Goal: Entertainment & Leisure: Browse casually

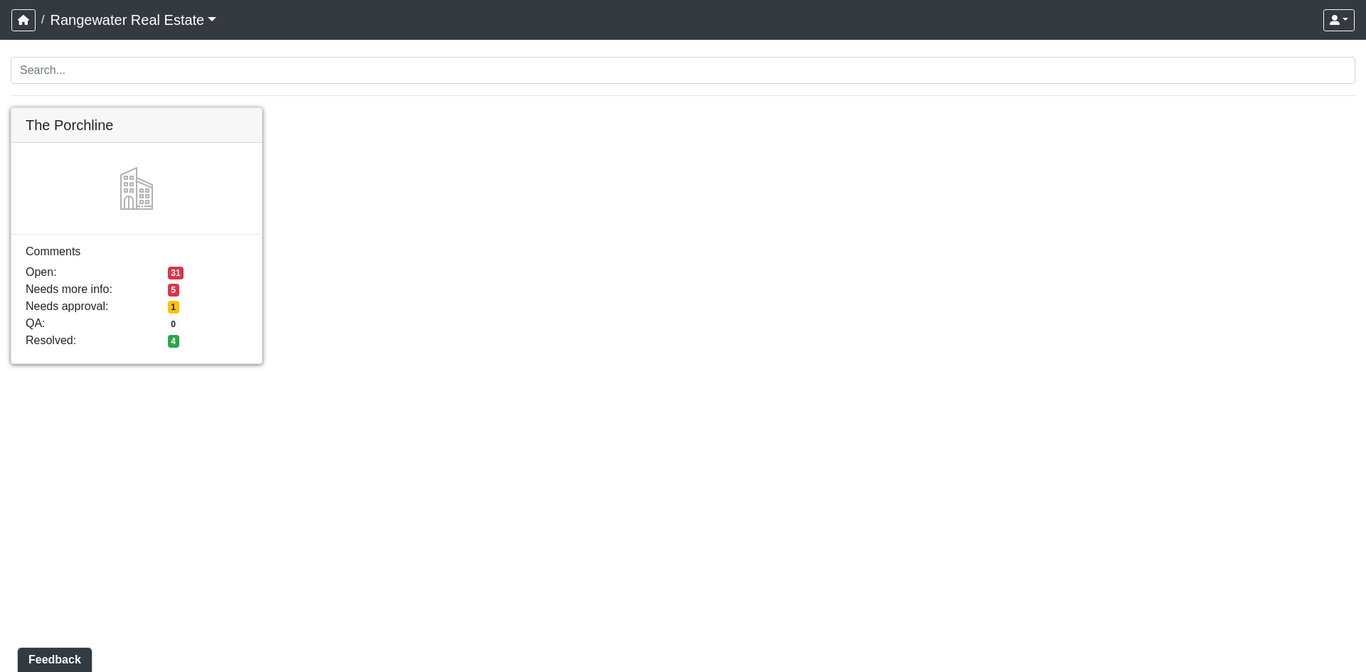
click at [75, 108] on link at bounding box center [136, 108] width 250 height 0
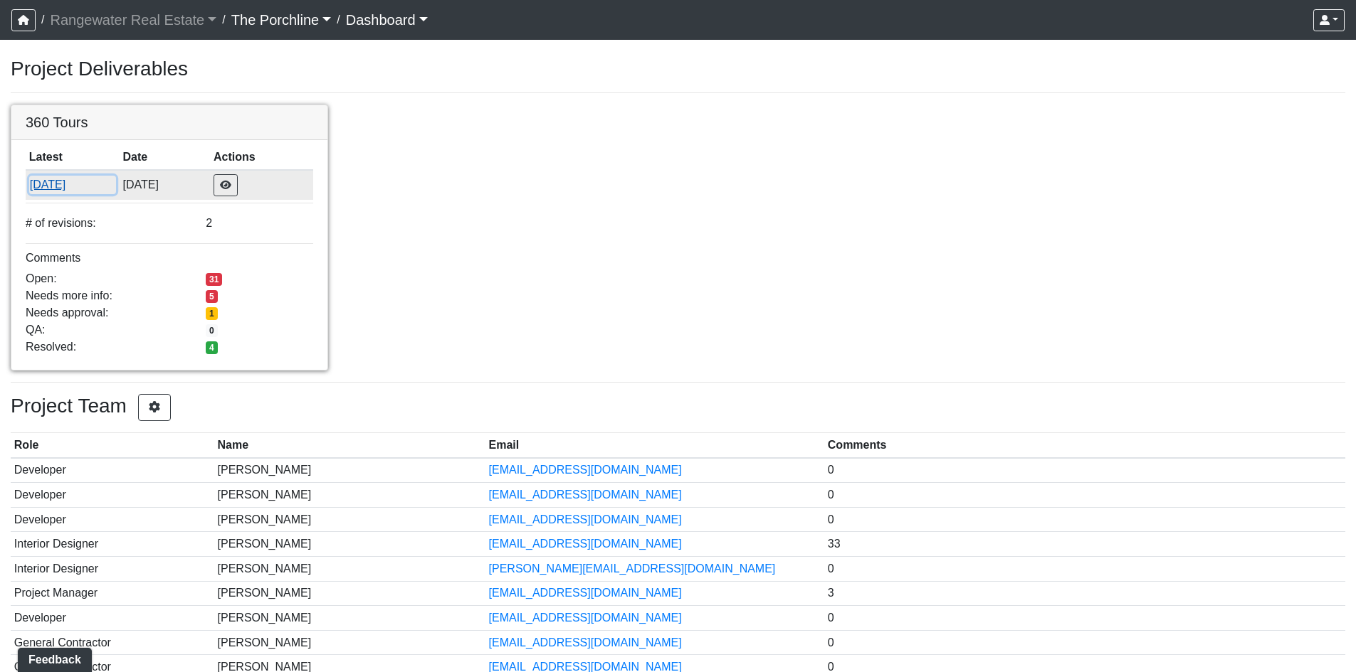
click at [116, 178] on button "[DATE]" at bounding box center [72, 185] width 87 height 19
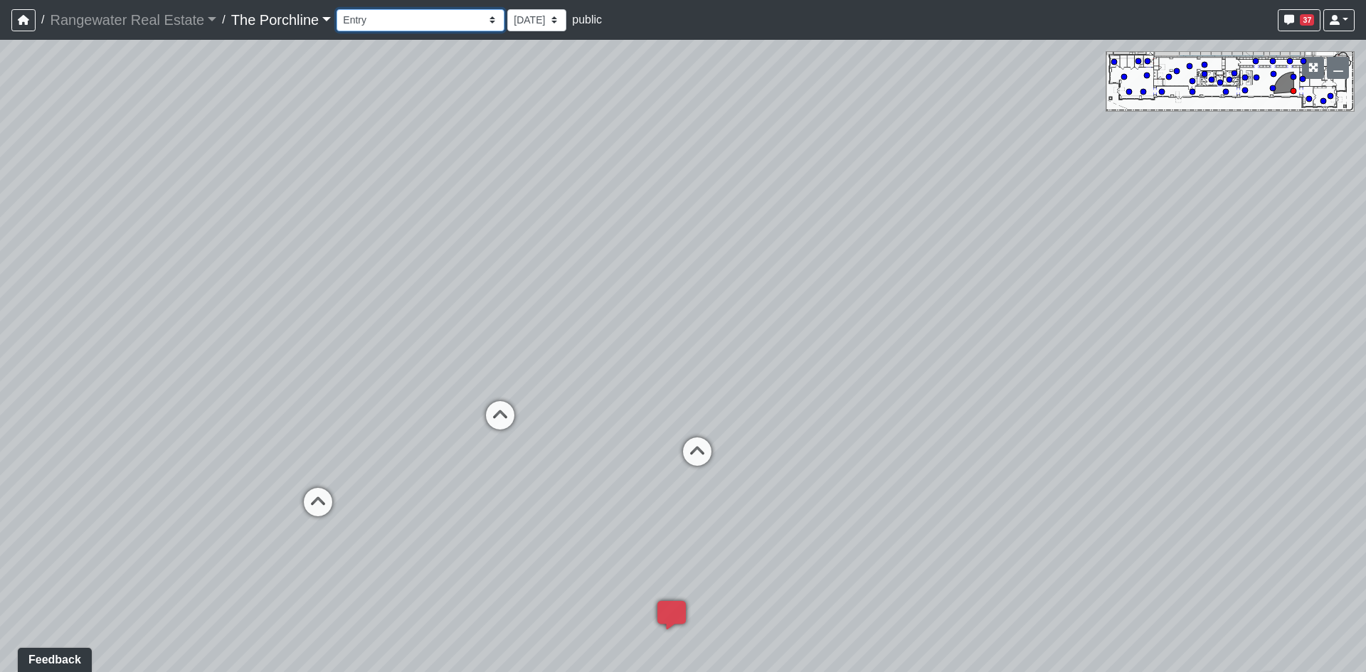
click at [446, 24] on select "Entry Grandhall Entry Island Kitchen Lounge Lounge Entry Mailroom Entry Seating…" at bounding box center [421, 20] width 168 height 22
click at [337, 9] on select "Entry Grandhall Entry Island Kitchen Lounge Lounge Entry Mailroom Entry Seating…" at bounding box center [421, 20] width 168 height 22
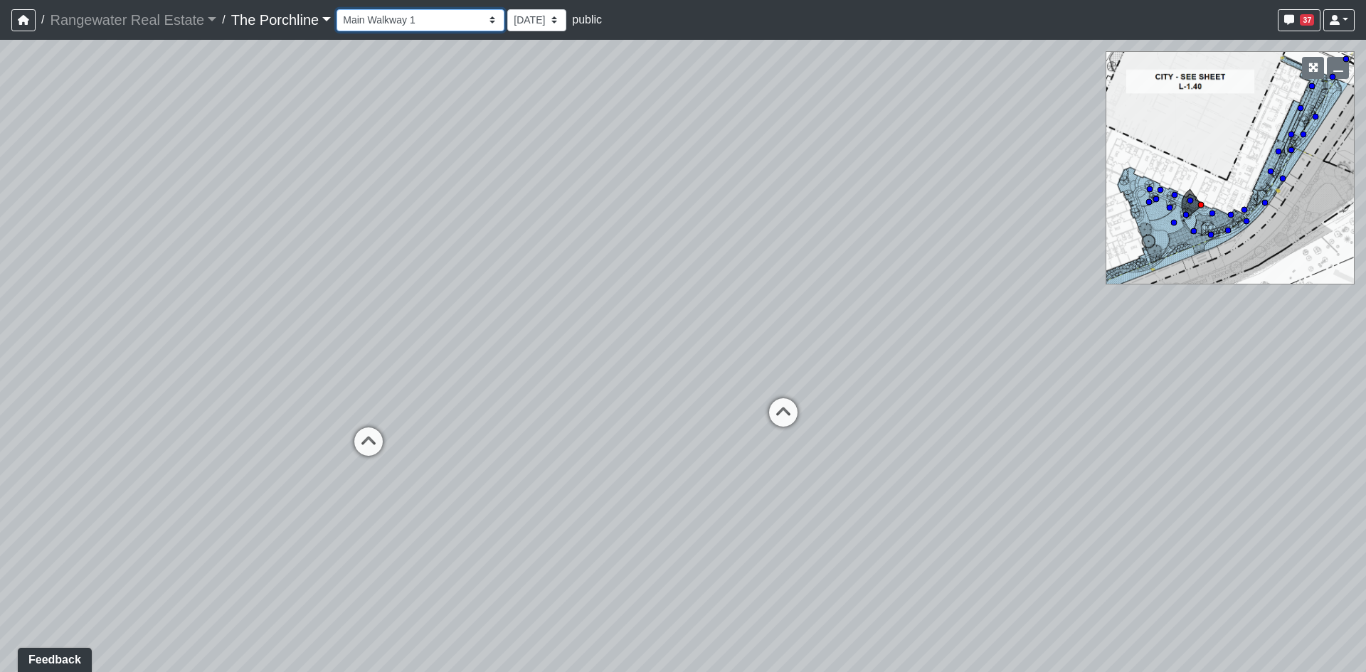
click at [419, 23] on select "Entry Grandhall Entry Island Kitchen Lounge Lounge Entry Mailroom Entry Seating…" at bounding box center [421, 20] width 168 height 22
click at [1332, 77] on circle at bounding box center [1333, 77] width 6 height 6
click at [1344, 60] on circle at bounding box center [1347, 59] width 6 height 6
drag, startPoint x: 932, startPoint y: 155, endPoint x: 961, endPoint y: 300, distance: 147.5
click at [962, 300] on div "Loading... Seating Loading... Mailroom Entry Loading... Lounge Entry Loading...…" at bounding box center [683, 356] width 1366 height 633
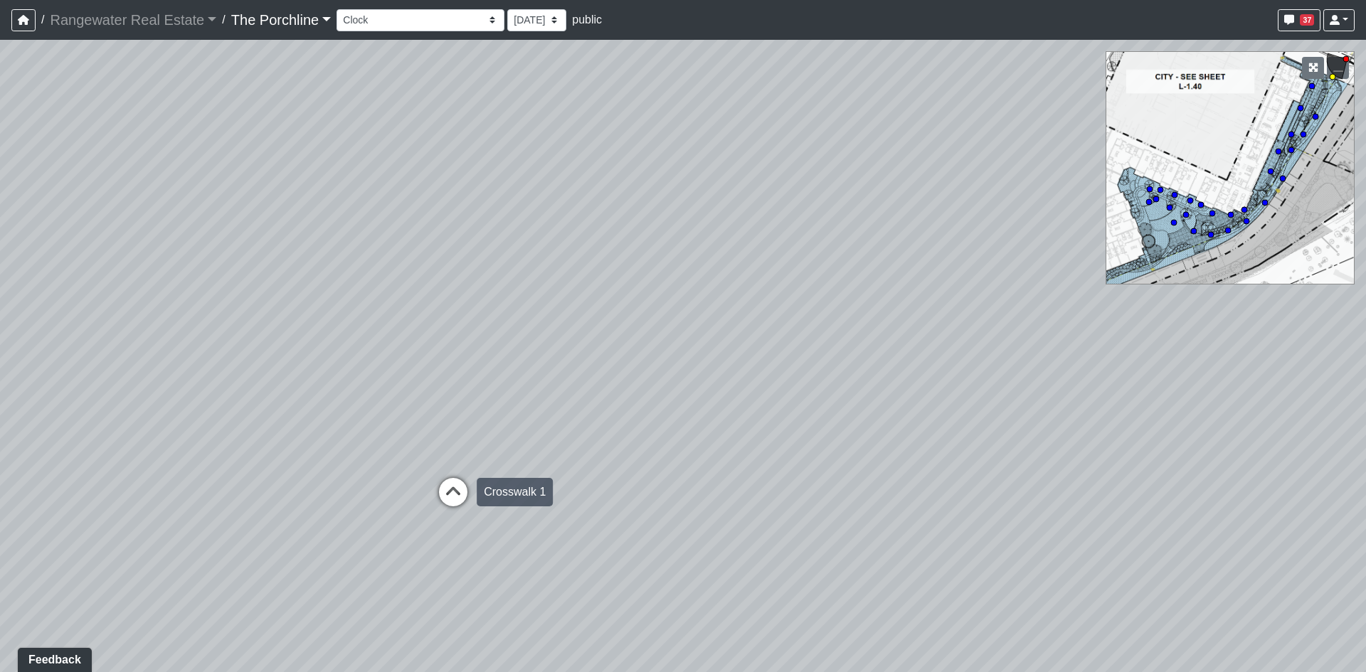
click at [447, 492] on icon at bounding box center [453, 499] width 43 height 43
drag, startPoint x: 562, startPoint y: 394, endPoint x: 273, endPoint y: 405, distance: 289.1
click at [273, 405] on div "Loading... Seating Loading... Mailroom Entry Loading... Lounge Entry Loading...…" at bounding box center [683, 356] width 1366 height 633
drag, startPoint x: 489, startPoint y: 263, endPoint x: 173, endPoint y: 276, distance: 316.2
click at [175, 278] on div "Loading... Seating Loading... Mailroom Entry Loading... Lounge Entry Loading...…" at bounding box center [683, 356] width 1366 height 633
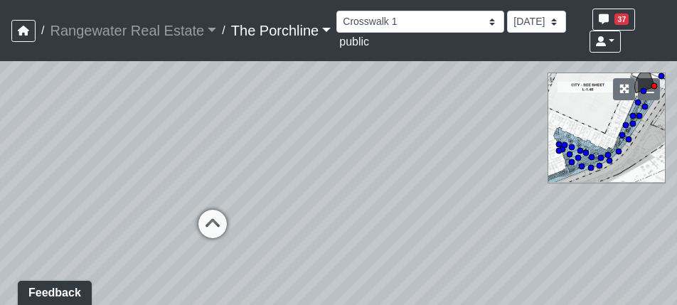
drag, startPoint x: 113, startPoint y: 158, endPoint x: 127, endPoint y: 109, distance: 51.1
click at [127, 109] on div "Loading... Seating Loading... Mailroom Entry Loading... Lounge Entry Loading...…" at bounding box center [338, 183] width 677 height 244
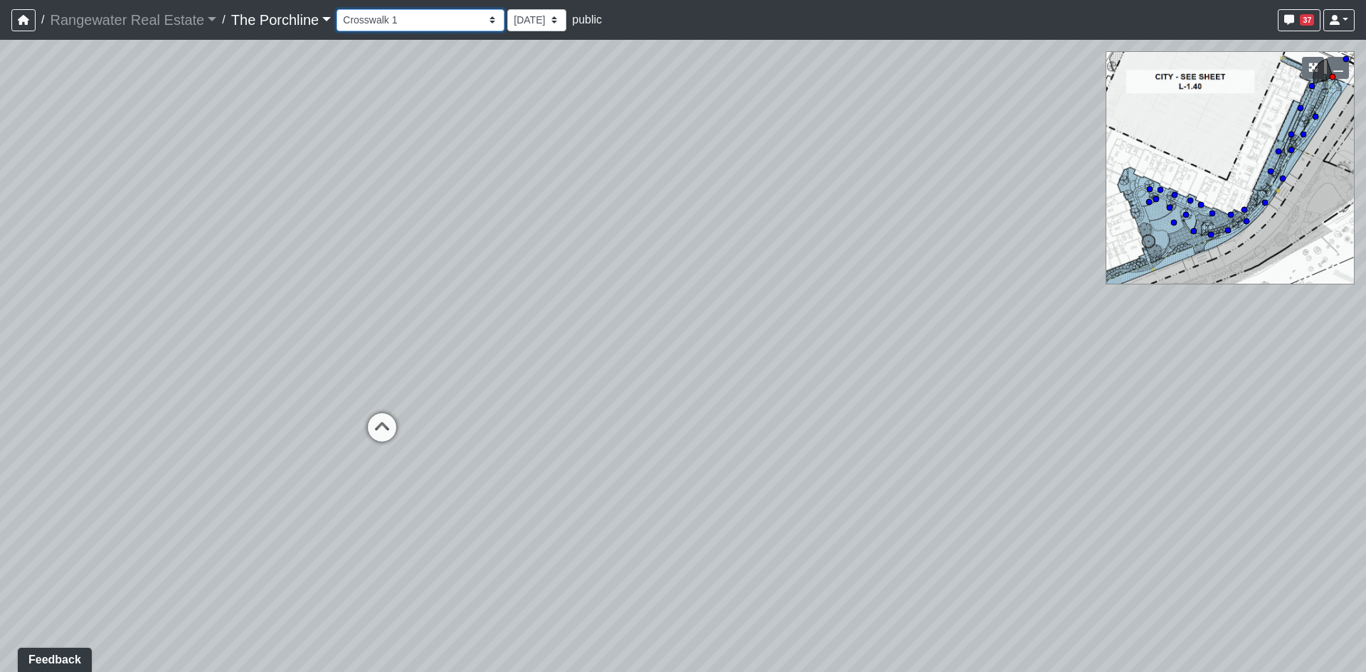
click at [440, 12] on select "Entry Grandhall Entry Island Kitchen Lounge Lounge Entry Mailroom Entry Seating…" at bounding box center [421, 20] width 168 height 22
click at [337, 9] on select "Entry Grandhall Entry Island Kitchen Lounge Lounge Entry Mailroom Entry Seating…" at bounding box center [421, 20] width 168 height 22
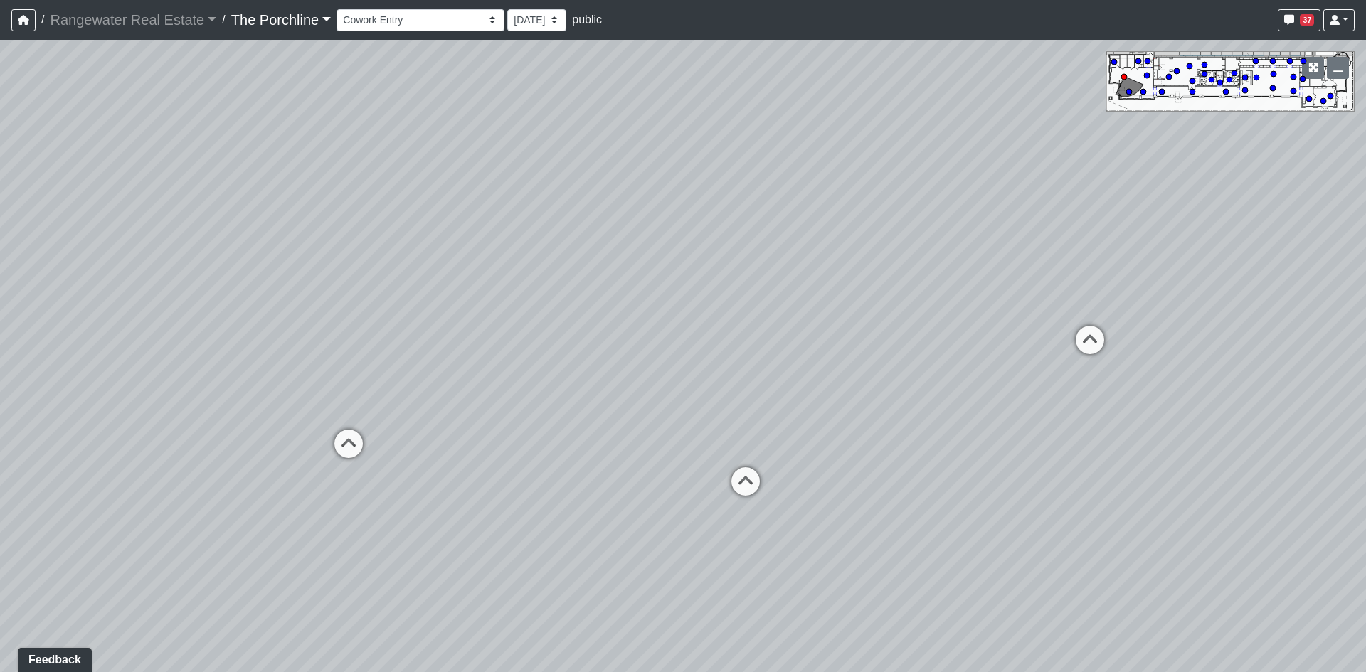
drag, startPoint x: 403, startPoint y: 307, endPoint x: 675, endPoint y: 302, distance: 271.9
click at [675, 302] on div "Loading... Seating Loading... Mailroom Entry Loading... Lounge Entry Loading...…" at bounding box center [683, 356] width 1366 height 633
drag, startPoint x: 568, startPoint y: 236, endPoint x: 263, endPoint y: 298, distance: 311.6
click at [263, 298] on div "Loading... Seating Loading... Mailroom Entry Loading... Lounge Entry Loading...…" at bounding box center [683, 356] width 1366 height 633
click at [373, 14] on select "Entry Grandhall Entry Island Kitchen Lounge Lounge Entry Mailroom Entry Seating…" at bounding box center [421, 20] width 168 height 22
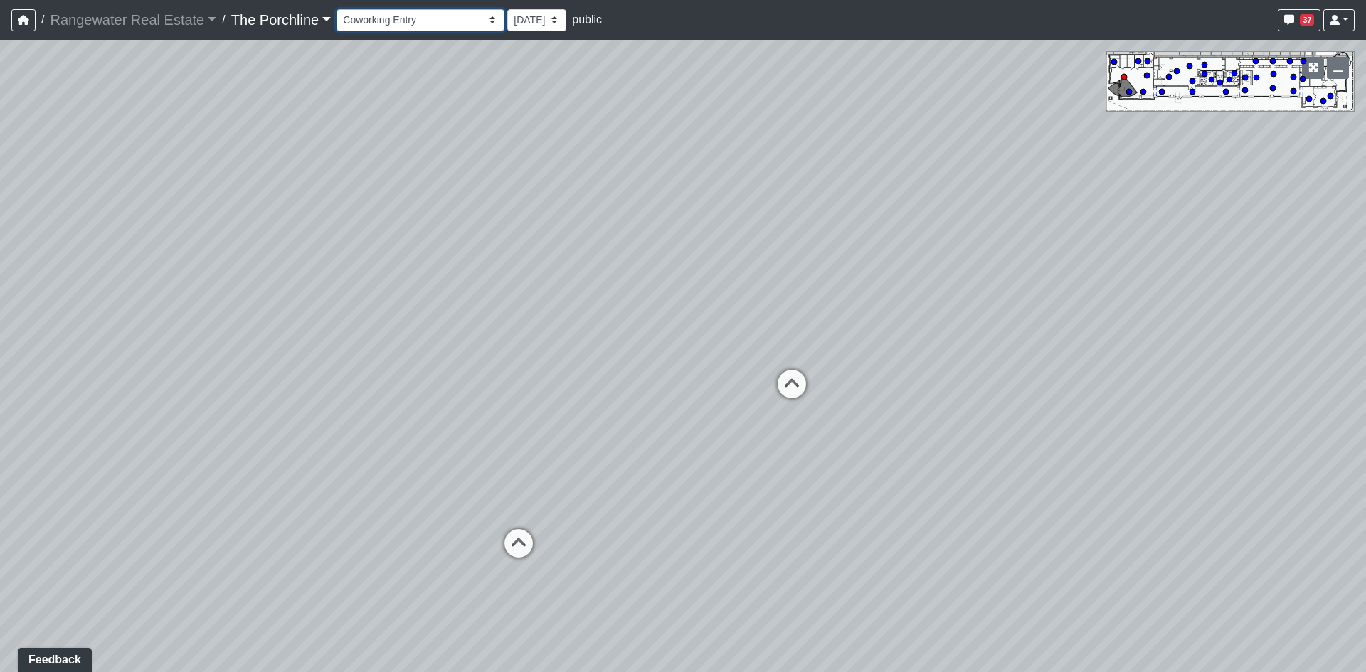
click at [337, 9] on select "Entry Grandhall Entry Island Kitchen Lounge Lounge Entry Mailroom Entry Seating…" at bounding box center [421, 20] width 168 height 22
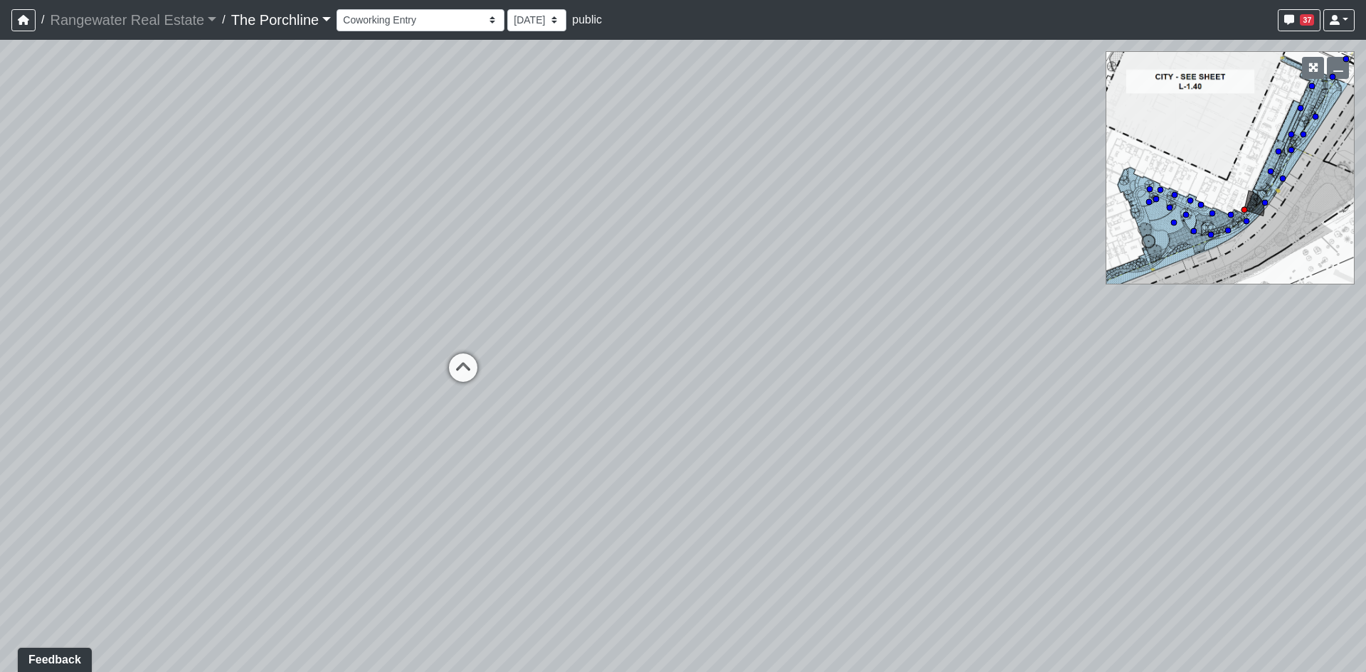
drag, startPoint x: 525, startPoint y: 273, endPoint x: 428, endPoint y: 260, distance: 97.7
click at [429, 258] on div "Loading... Seating Loading... Mailroom Entry Loading... Lounge Entry Loading...…" at bounding box center [683, 356] width 1366 height 633
drag, startPoint x: 532, startPoint y: 301, endPoint x: -253, endPoint y: 301, distance: 784.9
click at [0, 301] on html "/ Rangewater Real Estate Rangewater Real Estate Loading... / The Porchline The …" at bounding box center [683, 336] width 1366 height 672
drag, startPoint x: 557, startPoint y: 275, endPoint x: -12, endPoint y: 319, distance: 570.3
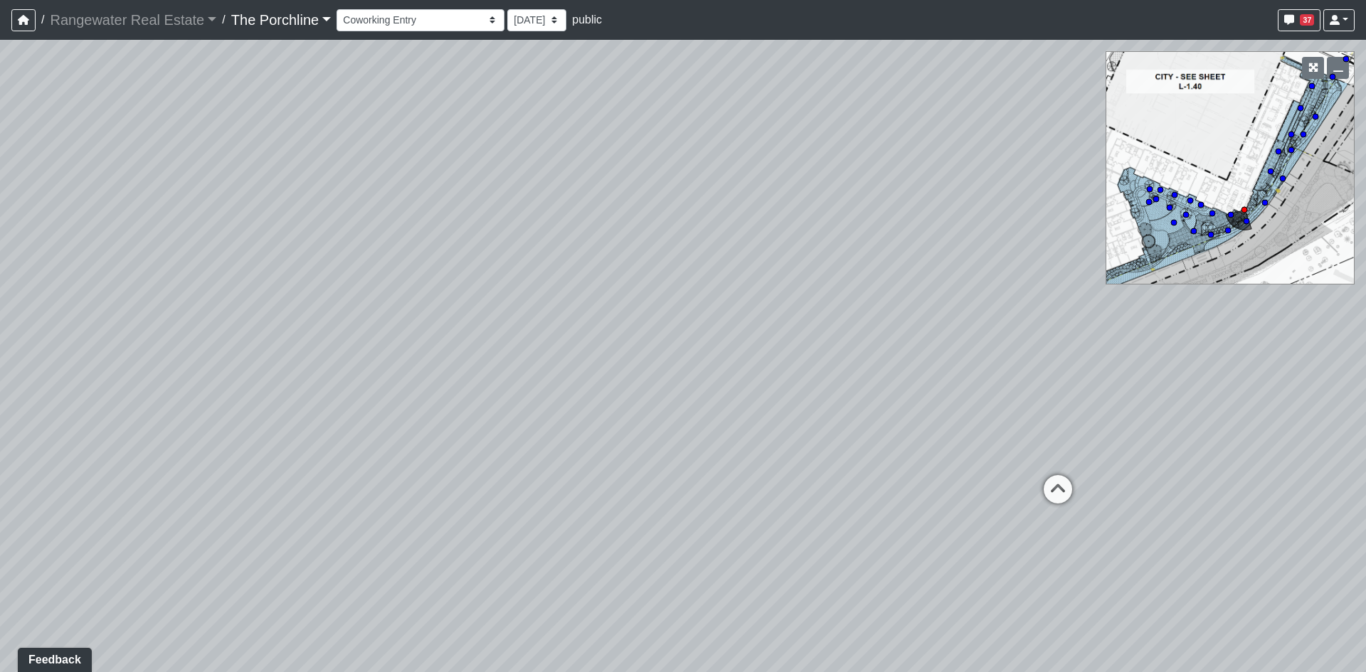
click at [0, 319] on html "/ Rangewater Real Estate Rangewater Real Estate Loading... / The Porchline The …" at bounding box center [683, 336] width 1366 height 672
click at [1230, 229] on circle at bounding box center [1228, 231] width 6 height 6
drag, startPoint x: 830, startPoint y: 273, endPoint x: 16, endPoint y: 255, distance: 814.3
click at [16, 255] on div "Loading... Seating Loading... Mailroom Entry Loading... Lounge Entry Loading...…" at bounding box center [683, 356] width 1366 height 633
click at [1229, 211] on icon at bounding box center [1231, 214] width 7 height 7
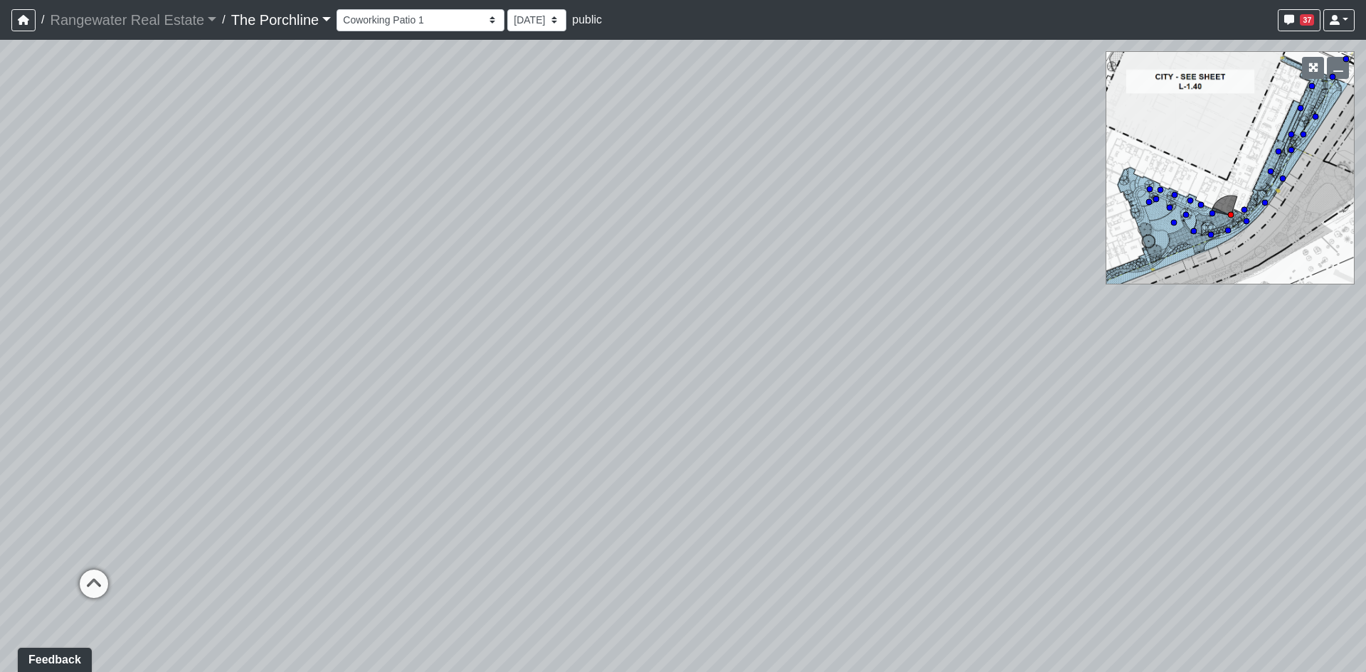
drag, startPoint x: 860, startPoint y: 288, endPoint x: 484, endPoint y: 315, distance: 377.4
click at [484, 315] on div "Loading... Seating Loading... Mailroom Entry Loading... Lounge Entry Loading...…" at bounding box center [683, 356] width 1366 height 633
drag, startPoint x: 974, startPoint y: 333, endPoint x: 338, endPoint y: 310, distance: 636.6
click at [317, 307] on div "Loading... Seating Loading... Mailroom Entry Loading... Lounge Entry Loading...…" at bounding box center [683, 356] width 1366 height 633
click at [993, 500] on icon at bounding box center [985, 499] width 43 height 43
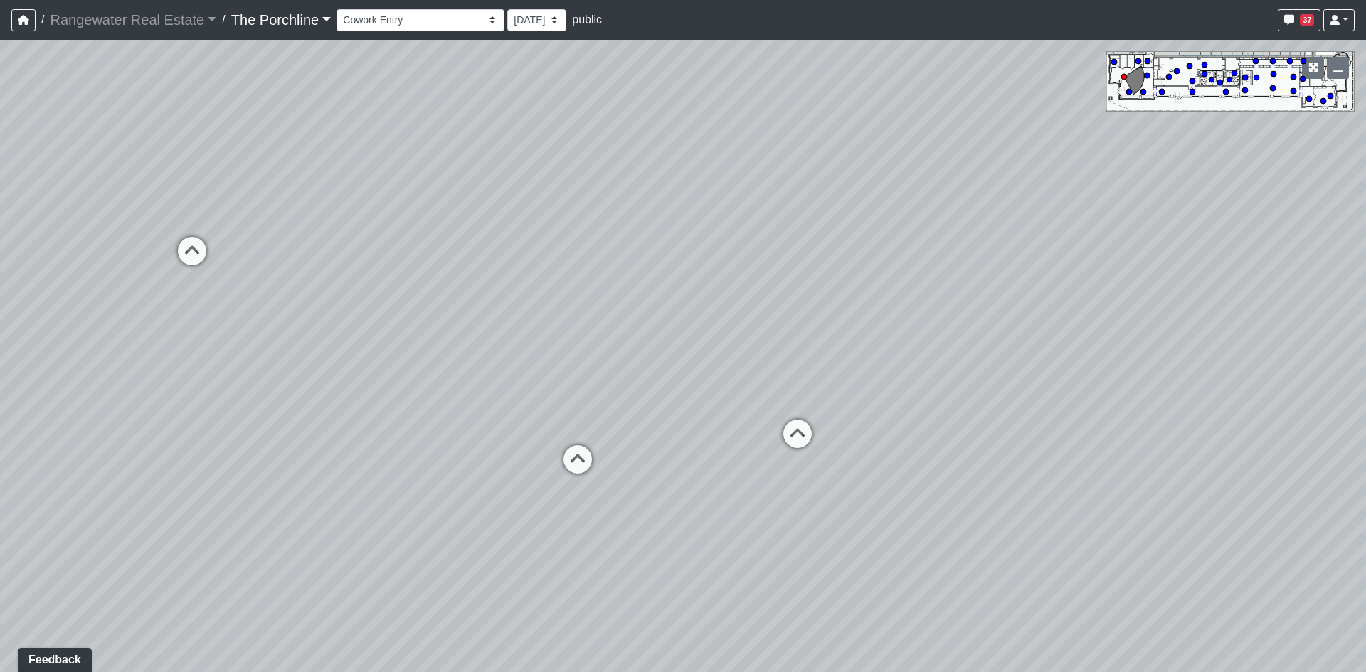
drag, startPoint x: 766, startPoint y: 344, endPoint x: 1038, endPoint y: 350, distance: 271.9
click at [1051, 347] on div "Loading... Seating Loading... Mailroom Entry Loading... Lounge Entry Loading...…" at bounding box center [683, 356] width 1366 height 633
drag, startPoint x: 559, startPoint y: 371, endPoint x: 1051, endPoint y: 343, distance: 493.2
click at [1051, 343] on div "Loading... Seating Loading... Mailroom Entry Loading... Lounge Entry Loading...…" at bounding box center [683, 356] width 1366 height 633
drag, startPoint x: 636, startPoint y: 394, endPoint x: 1246, endPoint y: 395, distance: 609.9
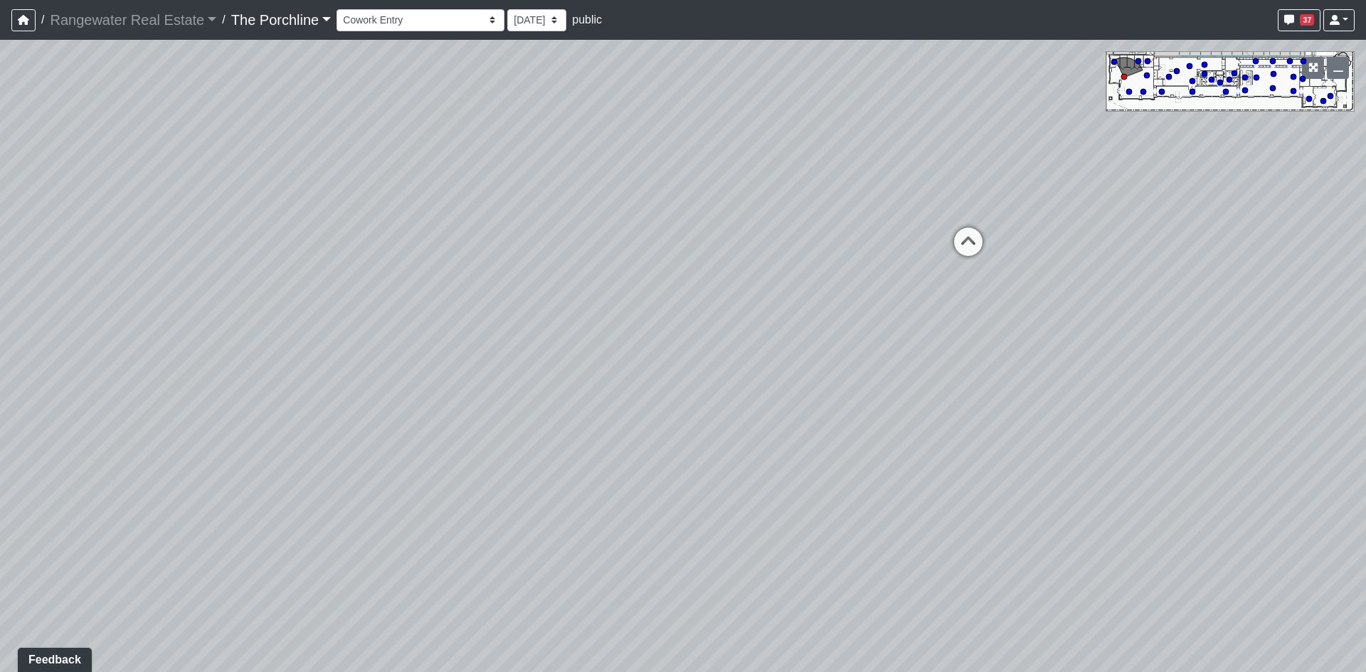
click at [1246, 395] on div "Loading... Seating Loading... Mailroom Entry Loading... Lounge Entry Loading...…" at bounding box center [683, 356] width 1366 height 633
drag, startPoint x: 636, startPoint y: 390, endPoint x: 1260, endPoint y: 364, distance: 623.9
click at [1260, 364] on div "Loading... Seating Loading... Mailroom Entry Loading... Lounge Entry Loading...…" at bounding box center [683, 356] width 1366 height 633
drag, startPoint x: 1094, startPoint y: 320, endPoint x: 1117, endPoint y: 403, distance: 86.5
click at [1120, 405] on div "Loading... Seating Loading... Mailroom Entry Loading... Lounge Entry Loading...…" at bounding box center [683, 356] width 1366 height 633
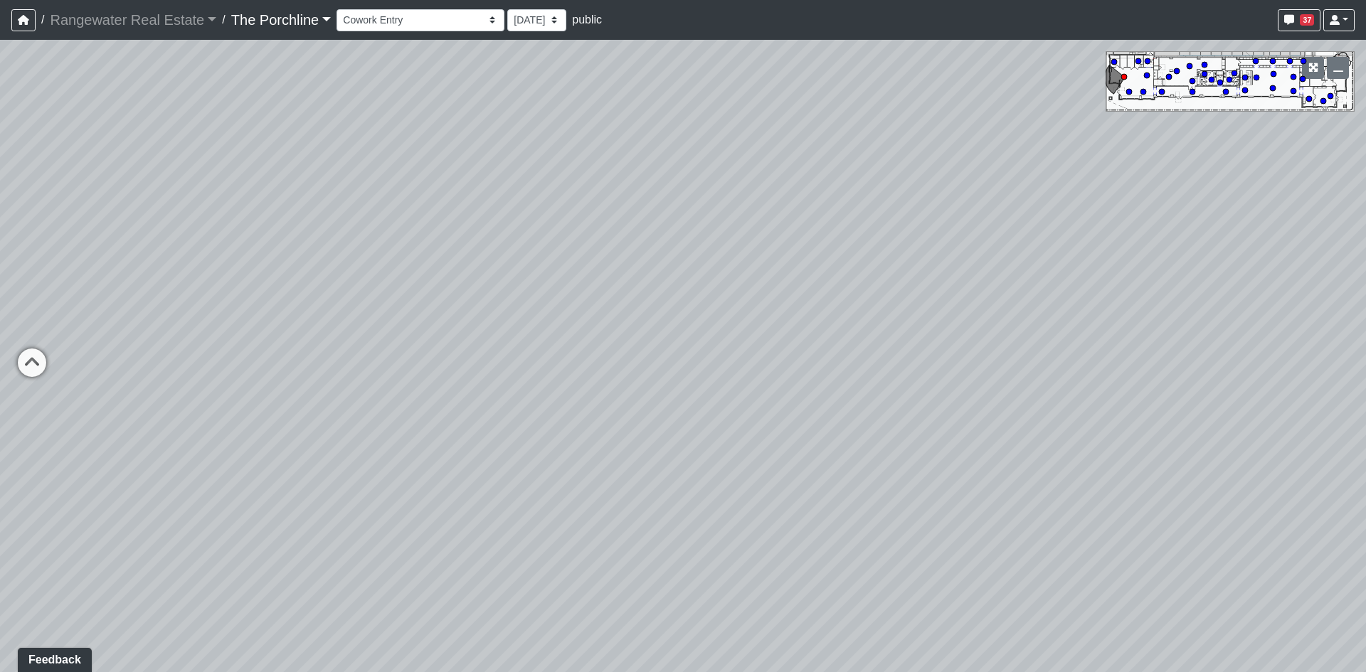
drag, startPoint x: 601, startPoint y: 326, endPoint x: 749, endPoint y: 309, distance: 149.0
click at [749, 309] on div "Loading... Seating Loading... Mailroom Entry Loading... Lounge Entry Loading...…" at bounding box center [683, 356] width 1366 height 633
drag, startPoint x: 654, startPoint y: 256, endPoint x: 710, endPoint y: 278, distance: 59.5
click at [710, 278] on div "Loading... Seating Loading... Mailroom Entry Loading... Lounge Entry Loading...…" at bounding box center [683, 356] width 1366 height 633
drag, startPoint x: 694, startPoint y: 320, endPoint x: 989, endPoint y: 299, distance: 296.1
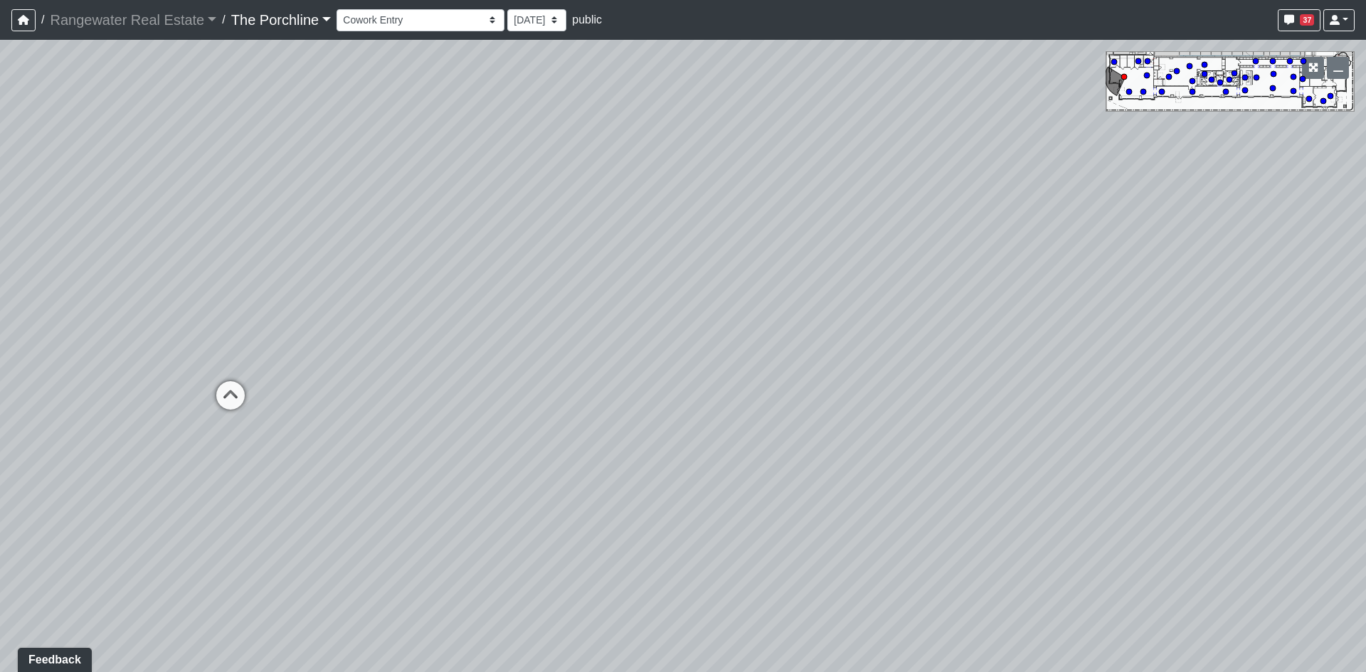
click at [991, 300] on div "Loading... Seating Loading... Mailroom Entry Loading... Lounge Entry Loading...…" at bounding box center [683, 356] width 1366 height 633
drag, startPoint x: 818, startPoint y: 348, endPoint x: 910, endPoint y: 318, distance: 97.2
click at [978, 298] on div "Loading... Seating Loading... Mailroom Entry Loading... Lounge Entry Loading...…" at bounding box center [683, 356] width 1366 height 633
drag, startPoint x: 512, startPoint y: 328, endPoint x: 532, endPoint y: 394, distance: 68.2
click at [532, 394] on div "Loading... Seating Loading... Mailroom Entry Loading... Lounge Entry Loading...…" at bounding box center [683, 356] width 1366 height 633
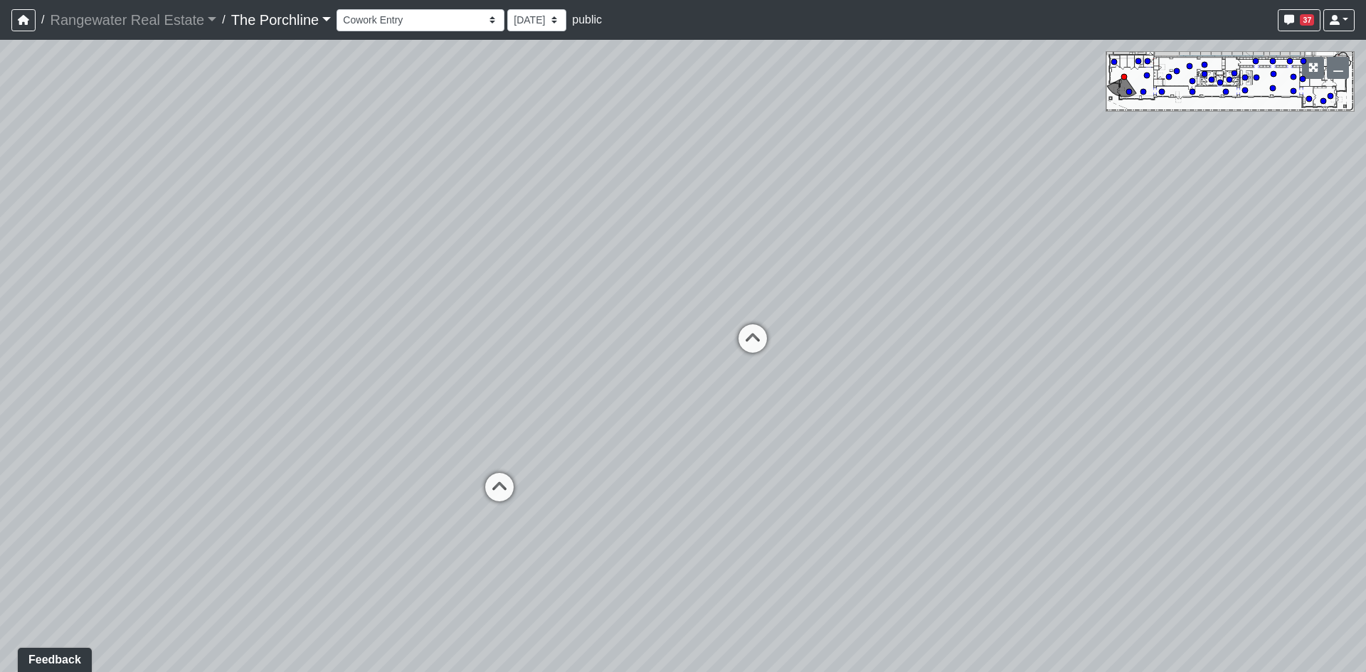
drag, startPoint x: 887, startPoint y: 483, endPoint x: 70, endPoint y: 450, distance: 817.6
click at [70, 450] on div "Loading... Seating Loading... Mailroom Entry Loading... Lounge Entry Loading...…" at bounding box center [683, 356] width 1366 height 633
drag, startPoint x: 445, startPoint y: 364, endPoint x: 315, endPoint y: 471, distance: 168.3
click at [315, 471] on div "Loading... Seating Loading... Mailroom Entry Loading... Lounge Entry Loading...…" at bounding box center [683, 356] width 1366 height 633
drag, startPoint x: 670, startPoint y: 374, endPoint x: 1087, endPoint y: 320, distance: 420.5
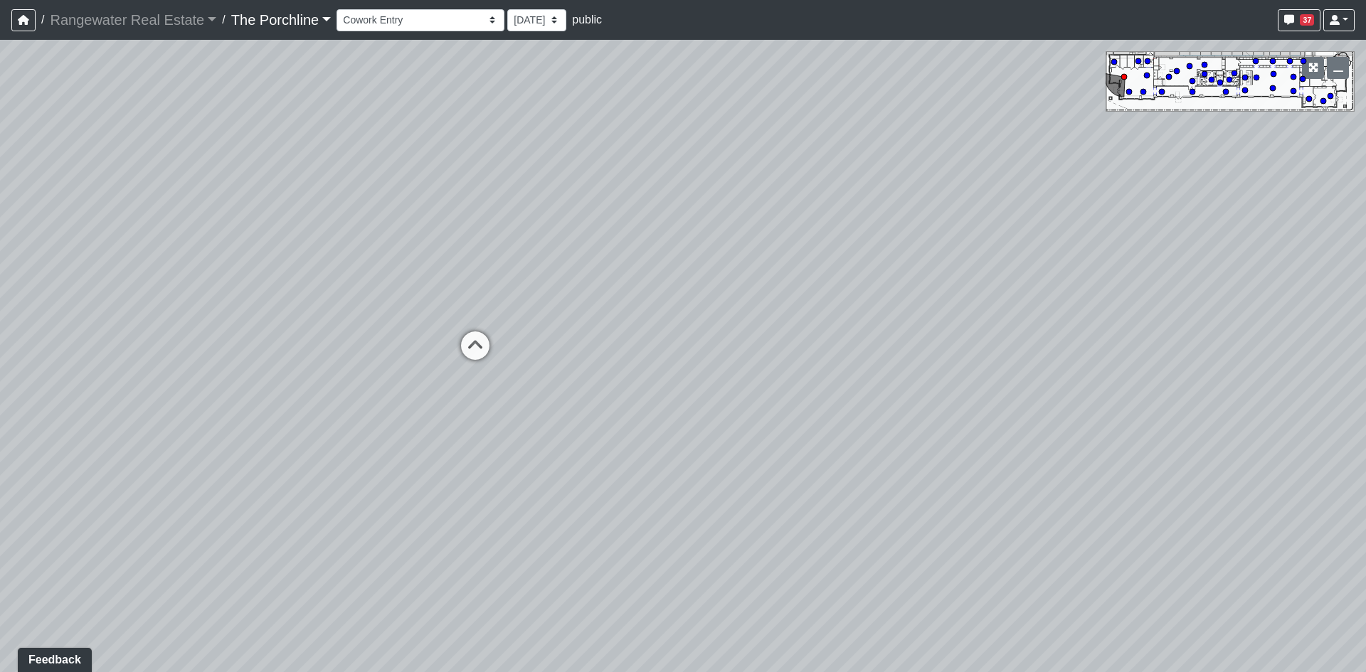
click at [1167, 297] on div "Loading... Seating Loading... Mailroom Entry Loading... Lounge Entry Loading...…" at bounding box center [683, 356] width 1366 height 633
click at [468, 339] on icon at bounding box center [468, 346] width 43 height 43
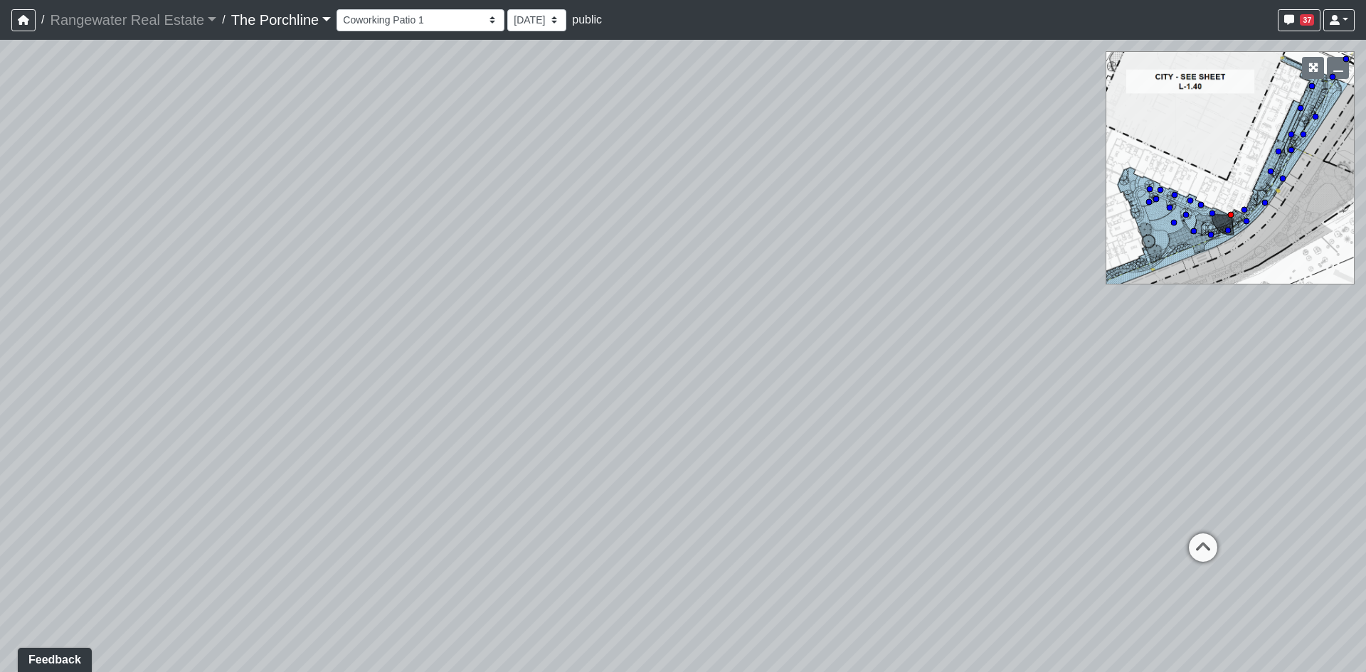
drag, startPoint x: 843, startPoint y: 353, endPoint x: 154, endPoint y: 378, distance: 690.0
click at [154, 377] on div "Loading... Seating Loading... Mailroom Entry Loading... Lounge Entry Loading...…" at bounding box center [683, 356] width 1366 height 633
click at [1205, 540] on icon at bounding box center [1202, 554] width 43 height 43
drag, startPoint x: 1172, startPoint y: 398, endPoint x: 317, endPoint y: 307, distance: 859.4
click at [317, 307] on div "Loading... Seating Loading... Mailroom Entry Loading... Lounge Entry Loading...…" at bounding box center [683, 356] width 1366 height 633
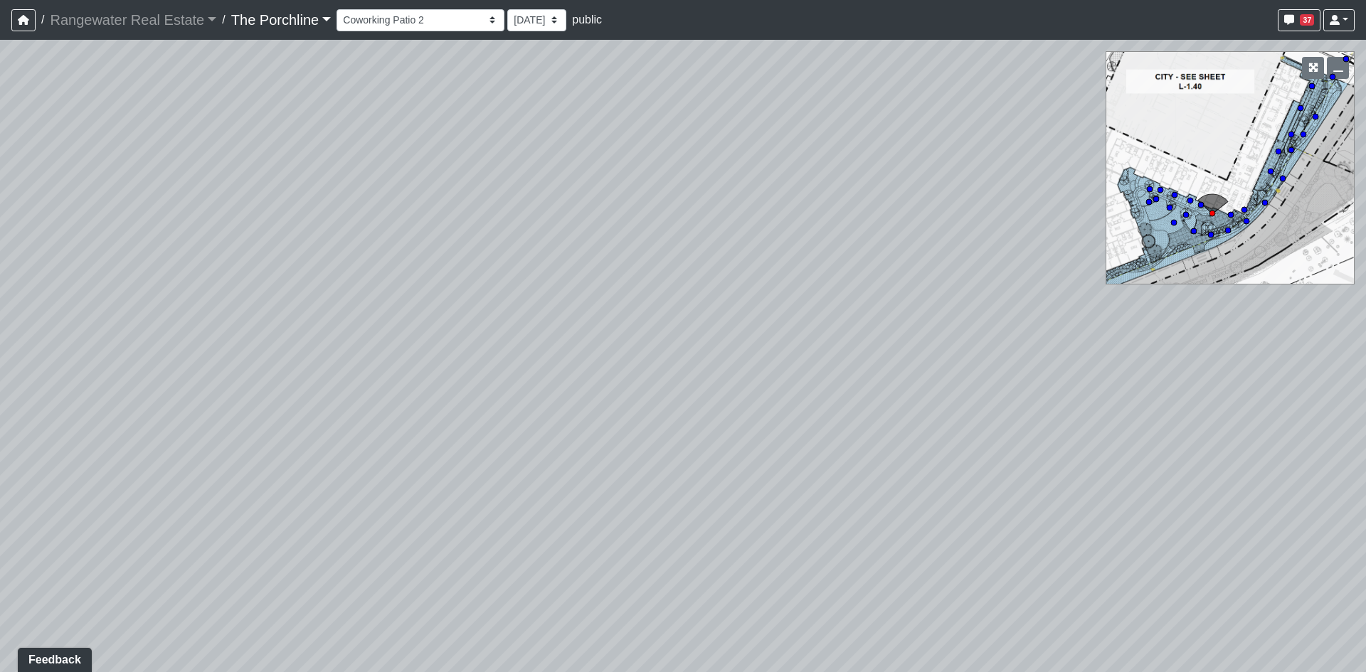
drag, startPoint x: 699, startPoint y: 297, endPoint x: -20, endPoint y: 495, distance: 745.5
click at [0, 495] on html "/ Rangewater Real Estate Rangewater Real Estate Loading... / The Porchline The …" at bounding box center [683, 336] width 1366 height 672
drag, startPoint x: 741, startPoint y: 363, endPoint x: 266, endPoint y: 359, distance: 474.7
click at [266, 359] on div "Loading... Seating Loading... Mailroom Entry Loading... Lounge Entry Loading...…" at bounding box center [683, 356] width 1366 height 633
drag, startPoint x: 842, startPoint y: 429, endPoint x: 801, endPoint y: 340, distance: 98.1
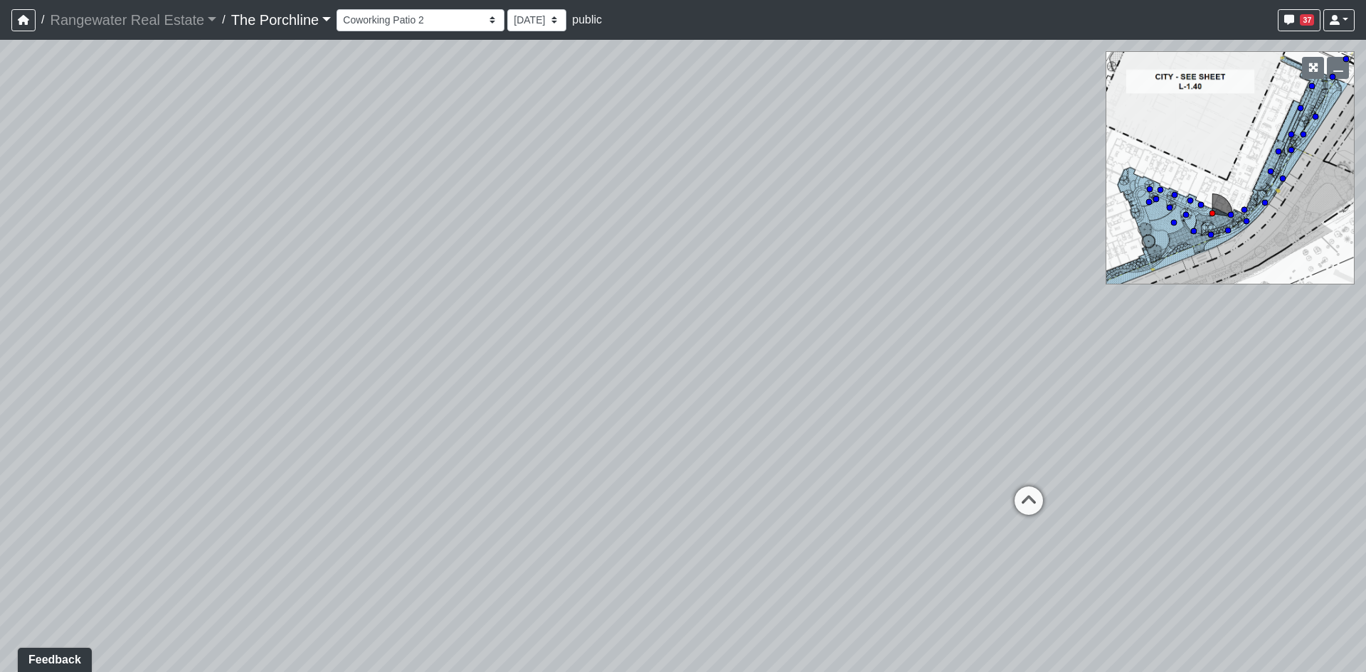
click at [801, 340] on div "Loading... Seating Loading... Mailroom Entry Loading... Lounge Entry Loading...…" at bounding box center [683, 356] width 1366 height 633
drag, startPoint x: 953, startPoint y: 357, endPoint x: 1057, endPoint y: 352, distance: 104.7
click at [1057, 352] on div "Loading... Seating Loading... Mailroom Entry Loading... Lounge Entry Loading...…" at bounding box center [683, 356] width 1366 height 633
drag, startPoint x: 964, startPoint y: 364, endPoint x: 885, endPoint y: 366, distance: 79.0
click at [885, 366] on div "Loading... Seating Loading... Mailroom Entry Loading... Lounge Entry Loading...…" at bounding box center [683, 356] width 1366 height 633
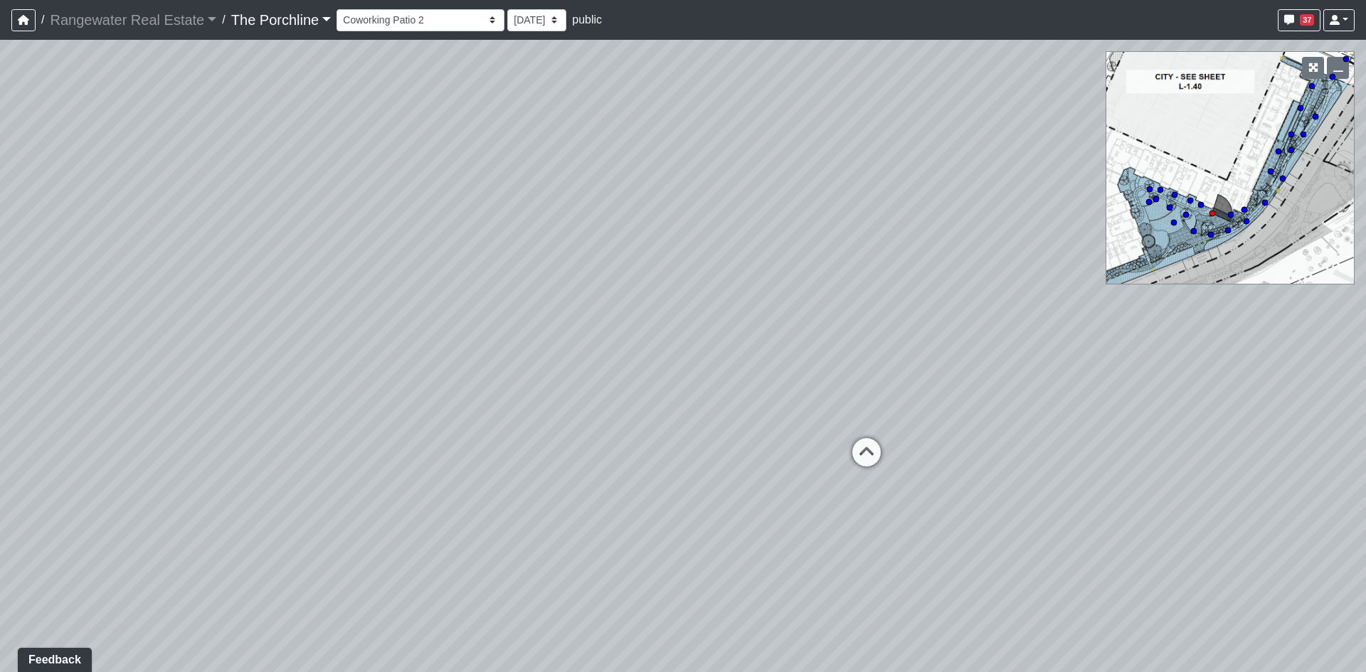
drag, startPoint x: 1078, startPoint y: 423, endPoint x: 869, endPoint y: 399, distance: 210.5
click at [869, 399] on div "Loading... Seating Loading... Mailroom Entry Loading... Lounge Entry Loading...…" at bounding box center [683, 356] width 1366 height 633
click at [860, 453] on icon at bounding box center [866, 459] width 43 height 43
click at [1089, 460] on icon at bounding box center [1094, 476] width 43 height 43
click at [558, 445] on icon at bounding box center [562, 454] width 43 height 43
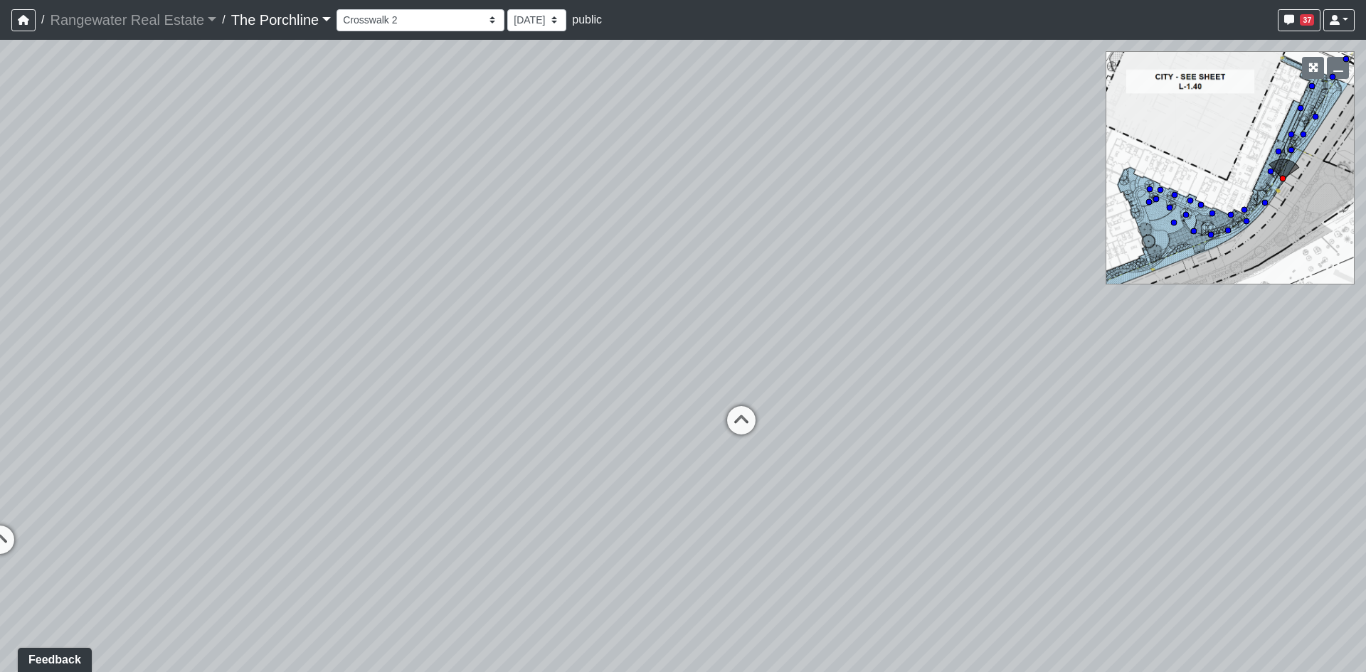
drag, startPoint x: 772, startPoint y: 409, endPoint x: 1177, endPoint y: 405, distance: 404.9
click at [1177, 405] on div "Loading... Seating Loading... Mailroom Entry Loading... Lounge Entry Loading...…" at bounding box center [683, 356] width 1366 height 633
drag, startPoint x: 753, startPoint y: 446, endPoint x: 955, endPoint y: 412, distance: 205.0
click at [1134, 438] on div "Loading... Seating Loading... Mailroom Entry Loading... Lounge Entry Loading...…" at bounding box center [683, 356] width 1366 height 633
drag, startPoint x: 613, startPoint y: 408, endPoint x: 1028, endPoint y: 408, distance: 414.9
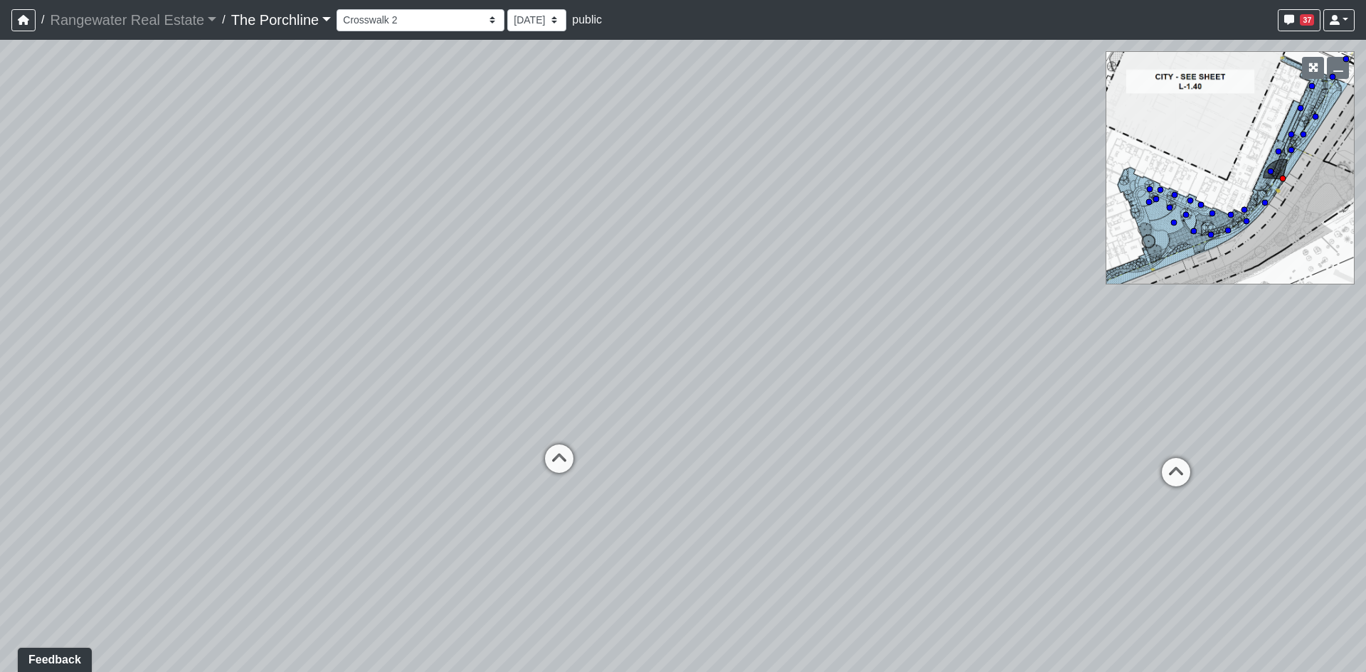
click at [1028, 408] on div "Loading... Seating Loading... Mailroom Entry Loading... Lounge Entry Loading...…" at bounding box center [683, 356] width 1366 height 633
drag, startPoint x: 679, startPoint y: 410, endPoint x: 1215, endPoint y: 468, distance: 539.0
click at [1215, 468] on div "Loading... Seating Loading... Mailroom Entry Loading... Lounge Entry Loading...…" at bounding box center [683, 356] width 1366 height 633
click at [1333, 78] on circle at bounding box center [1333, 77] width 6 height 6
drag, startPoint x: 1202, startPoint y: 473, endPoint x: 362, endPoint y: 419, distance: 841.4
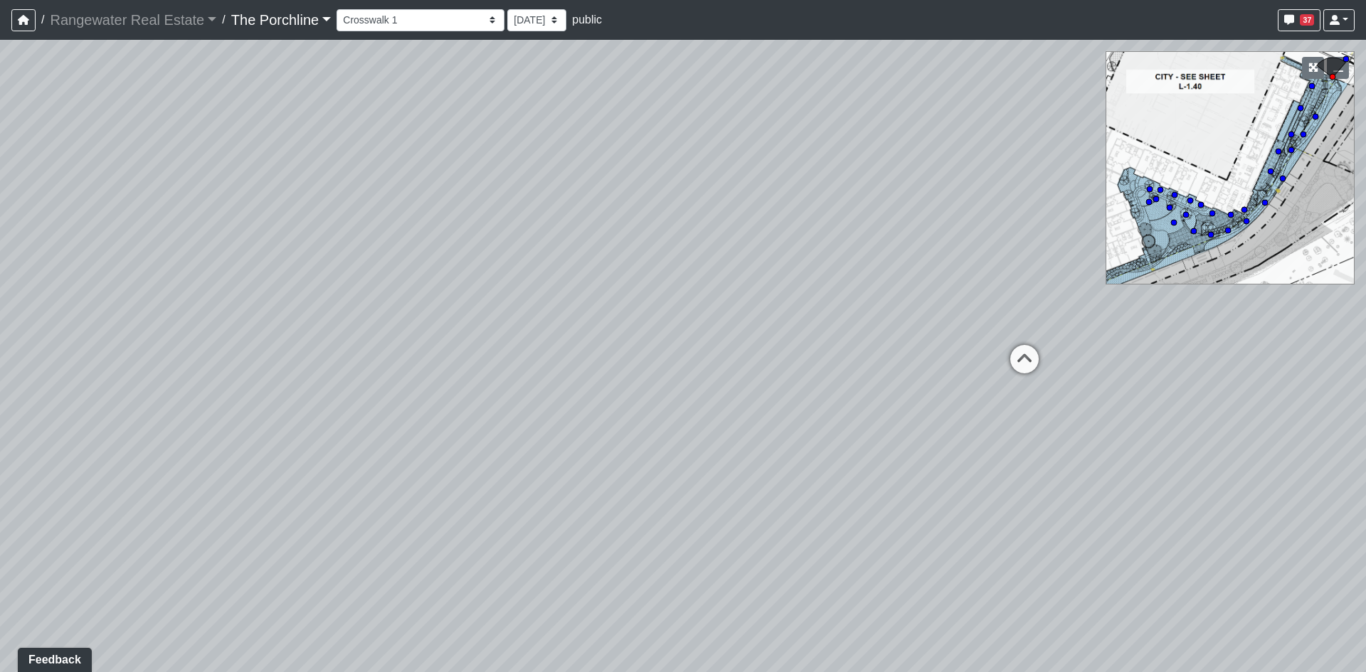
click at [16, 365] on div "Loading... Seating Loading... Mailroom Entry Loading... Lounge Entry Loading...…" at bounding box center [683, 356] width 1366 height 633
click at [1007, 342] on icon at bounding box center [1011, 362] width 43 height 43
drag, startPoint x: 401, startPoint y: 227, endPoint x: 933, endPoint y: 390, distance: 556.0
click at [970, 389] on div "Loading... Seating Loading... Mailroom Entry Loading... Lounge Entry Loading...…" at bounding box center [683, 356] width 1366 height 633
drag, startPoint x: 612, startPoint y: 381, endPoint x: 1104, endPoint y: 305, distance: 497.5
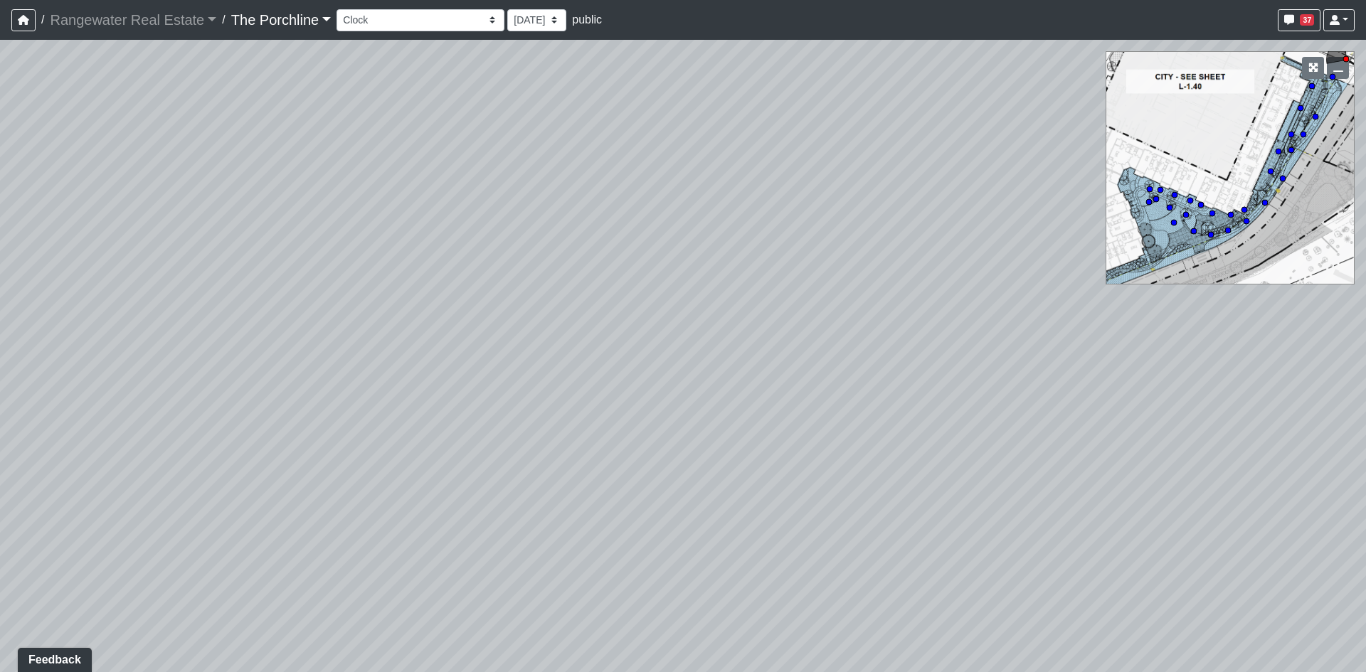
click at [1104, 305] on div "Loading... Seating Loading... Mailroom Entry Loading... Lounge Entry Loading...…" at bounding box center [683, 356] width 1366 height 633
drag, startPoint x: 838, startPoint y: 326, endPoint x: 831, endPoint y: 325, distance: 7.2
click at [838, 324] on div "Loading... Seating Loading... Mailroom Entry Loading... Lounge Entry Loading...…" at bounding box center [683, 356] width 1366 height 633
drag, startPoint x: 650, startPoint y: 322, endPoint x: 841, endPoint y: 337, distance: 191.3
click at [843, 338] on div "Loading... Seating Loading... Mailroom Entry Loading... Lounge Entry Loading...…" at bounding box center [683, 356] width 1366 height 633
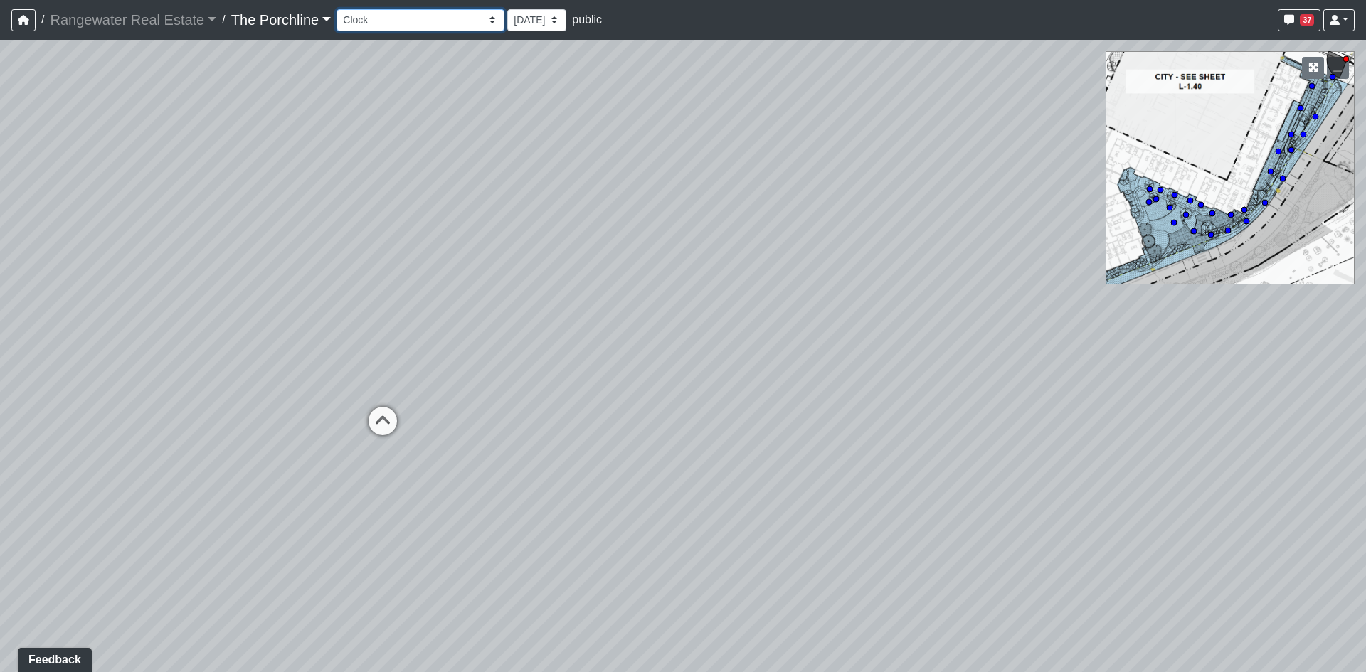
click at [440, 18] on select "Entry Grandhall Entry Island Kitchen Lounge Lounge Entry Mailroom Entry Seating…" at bounding box center [421, 20] width 168 height 22
click at [337, 9] on select "Entry Grandhall Entry Island Kitchen Lounge Lounge Entry Mailroom Entry Seating…" at bounding box center [421, 20] width 168 height 22
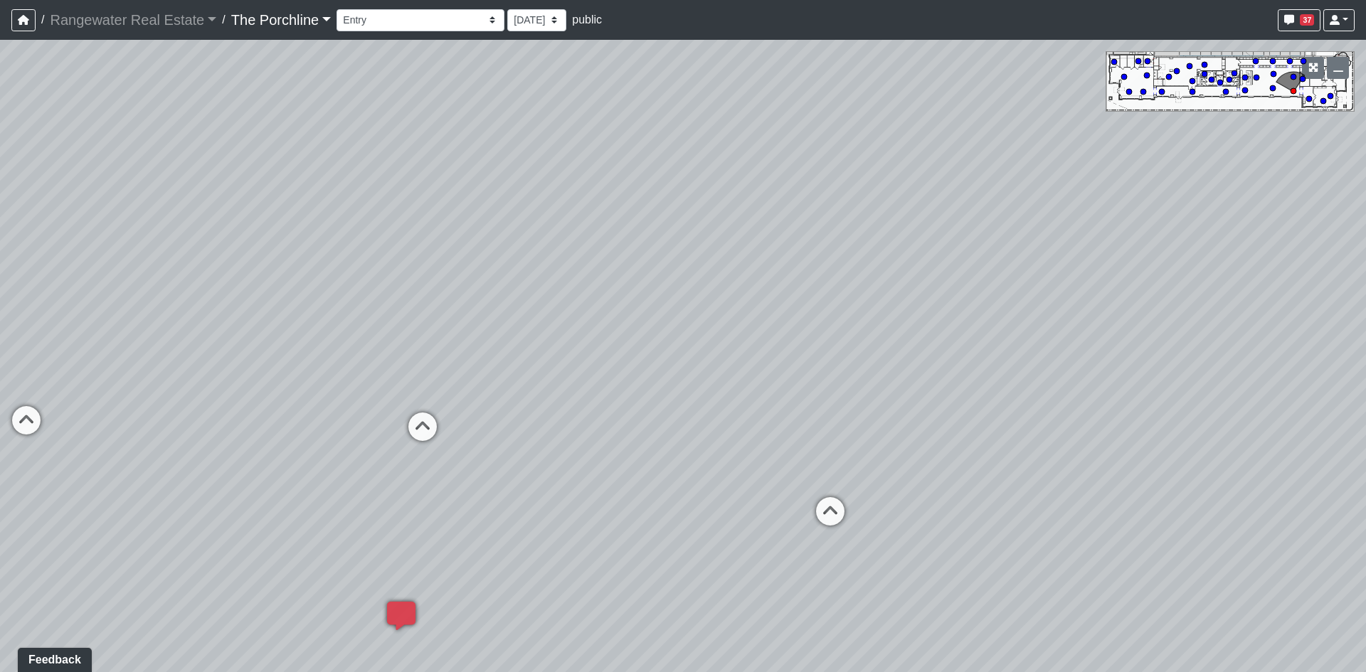
drag, startPoint x: 856, startPoint y: 268, endPoint x: 171, endPoint y: 245, distance: 685.7
click at [179, 233] on div "Loading... Seating Loading... Mailroom Entry Loading... Lounge Entry Loading...…" at bounding box center [683, 356] width 1366 height 633
drag, startPoint x: 728, startPoint y: 310, endPoint x: 353, endPoint y: 286, distance: 375.8
click at [353, 286] on div "Loading... Seating Loading... Mailroom Entry Loading... Lounge Entry Loading...…" at bounding box center [683, 356] width 1366 height 633
click at [831, 444] on icon at bounding box center [827, 457] width 43 height 43
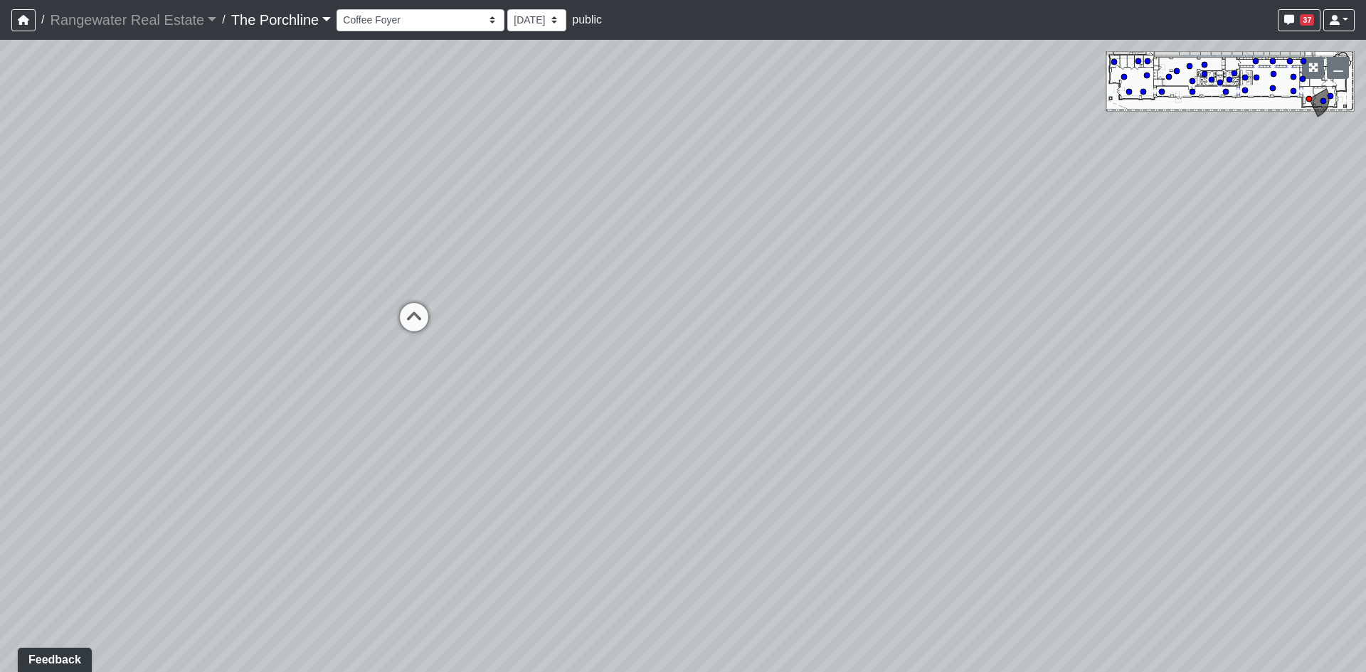
drag, startPoint x: 764, startPoint y: 236, endPoint x: 473, endPoint y: 275, distance: 293.7
click at [473, 275] on div "Loading... Seating Loading... Mailroom Entry Loading... Lounge Entry Loading...…" at bounding box center [683, 356] width 1366 height 633
click at [412, 319] on icon at bounding box center [414, 324] width 43 height 43
select select "b4ji1Fs1oorKjVYAtSUi9e"
drag, startPoint x: 445, startPoint y: 271, endPoint x: 267, endPoint y: 310, distance: 182.2
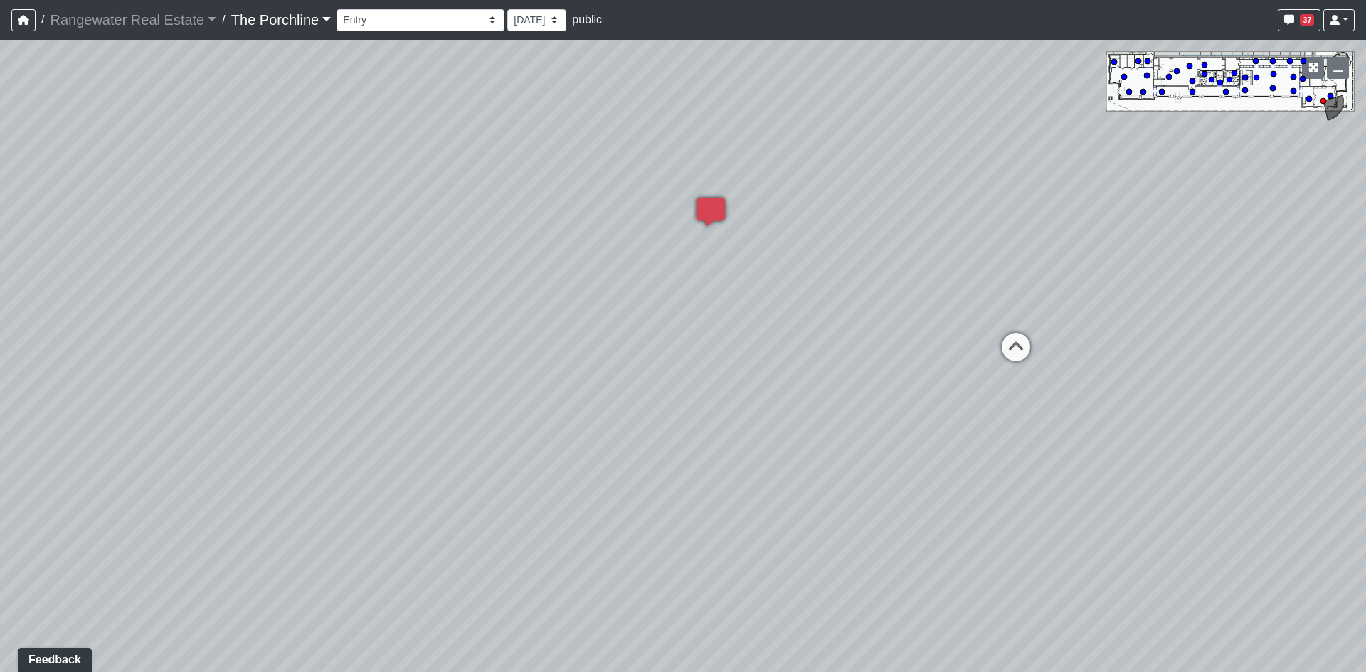
click at [267, 310] on div "Loading... Seating Loading... Mailroom Entry Loading... Lounge Entry Loading...…" at bounding box center [683, 356] width 1366 height 633
drag, startPoint x: 961, startPoint y: 270, endPoint x: 515, endPoint y: 216, distance: 450.2
click at [515, 216] on div "Loading... Seating Loading... Mailroom Entry Loading... Lounge Entry Loading...…" at bounding box center [683, 356] width 1366 height 633
drag, startPoint x: 716, startPoint y: 263, endPoint x: 1039, endPoint y: 279, distance: 323.5
click at [1039, 279] on div "Loading... Seating Loading... Mailroom Entry Loading... Lounge Entry Loading...…" at bounding box center [683, 356] width 1366 height 633
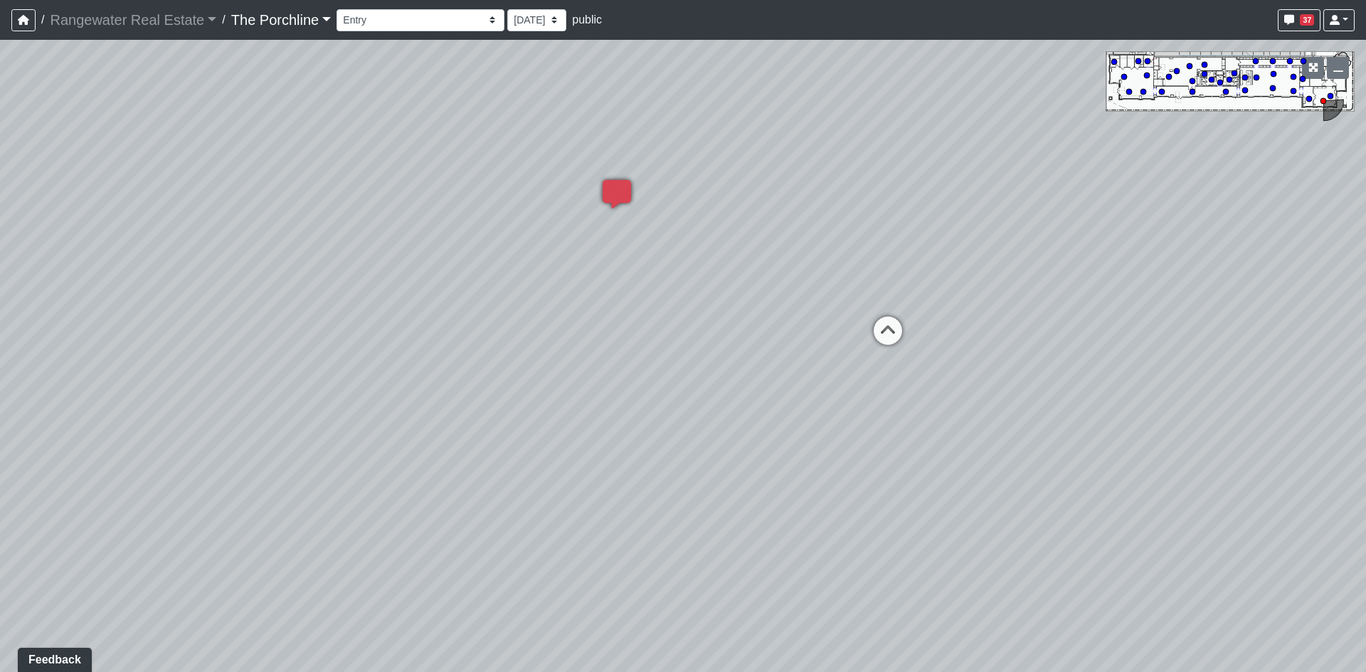
drag, startPoint x: 653, startPoint y: 242, endPoint x: 1235, endPoint y: 243, distance: 582.1
click at [1250, 244] on div "Loading... Seating Loading... Mailroom Entry Loading... Lounge Entry Loading...…" at bounding box center [683, 356] width 1366 height 633
drag, startPoint x: 662, startPoint y: 352, endPoint x: 514, endPoint y: 364, distance: 148.5
click at [514, 364] on div "Loading... Seating Loading... Mailroom Entry Loading... Lounge Entry Loading...…" at bounding box center [683, 356] width 1366 height 633
drag, startPoint x: 808, startPoint y: 323, endPoint x: 277, endPoint y: 293, distance: 531.7
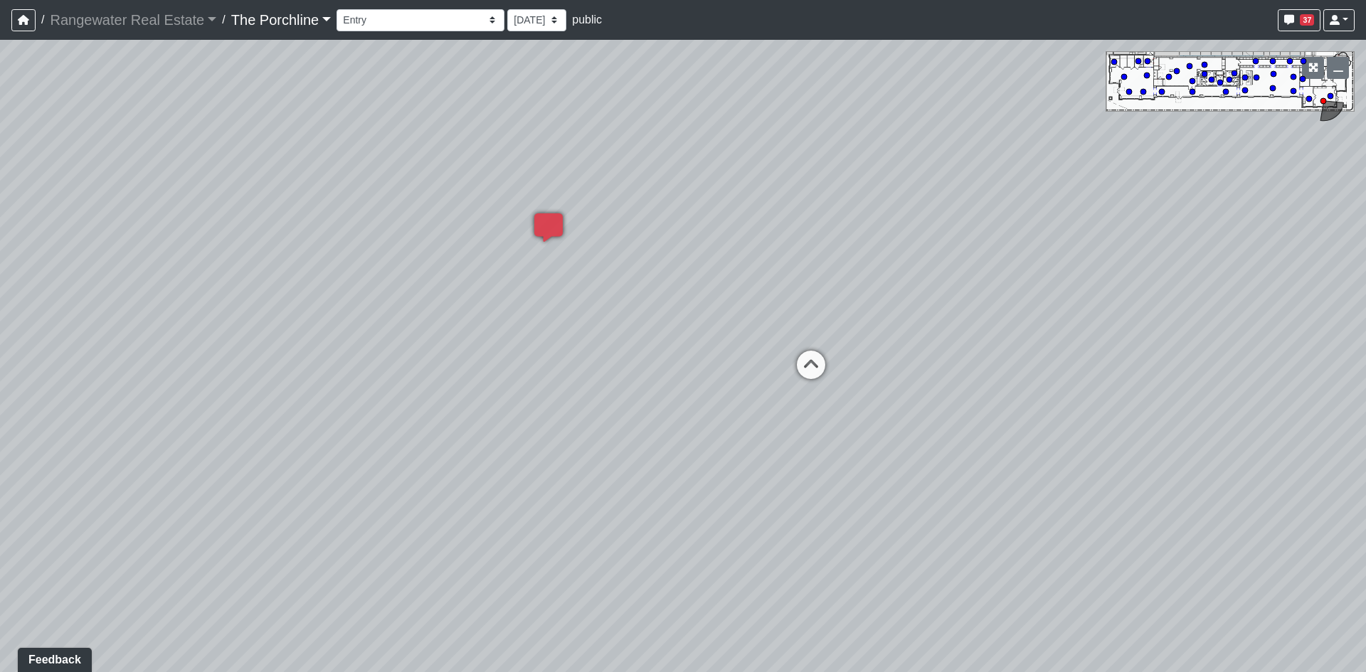
click at [277, 293] on div "Loading... Seating Loading... Mailroom Entry Loading... Lounge Entry Loading...…" at bounding box center [683, 356] width 1366 height 633
drag, startPoint x: 382, startPoint y: 214, endPoint x: 357, endPoint y: 211, distance: 25.1
click at [357, 211] on div "Loading... Seating Loading... Mailroom Entry Loading... Lounge Entry Loading...…" at bounding box center [683, 356] width 1366 height 633
drag, startPoint x: 312, startPoint y: 264, endPoint x: 495, endPoint y: 248, distance: 182.9
click at [495, 248] on div "Loading... Seating Loading... Mailroom Entry Loading... Lounge Entry Loading...…" at bounding box center [683, 356] width 1366 height 633
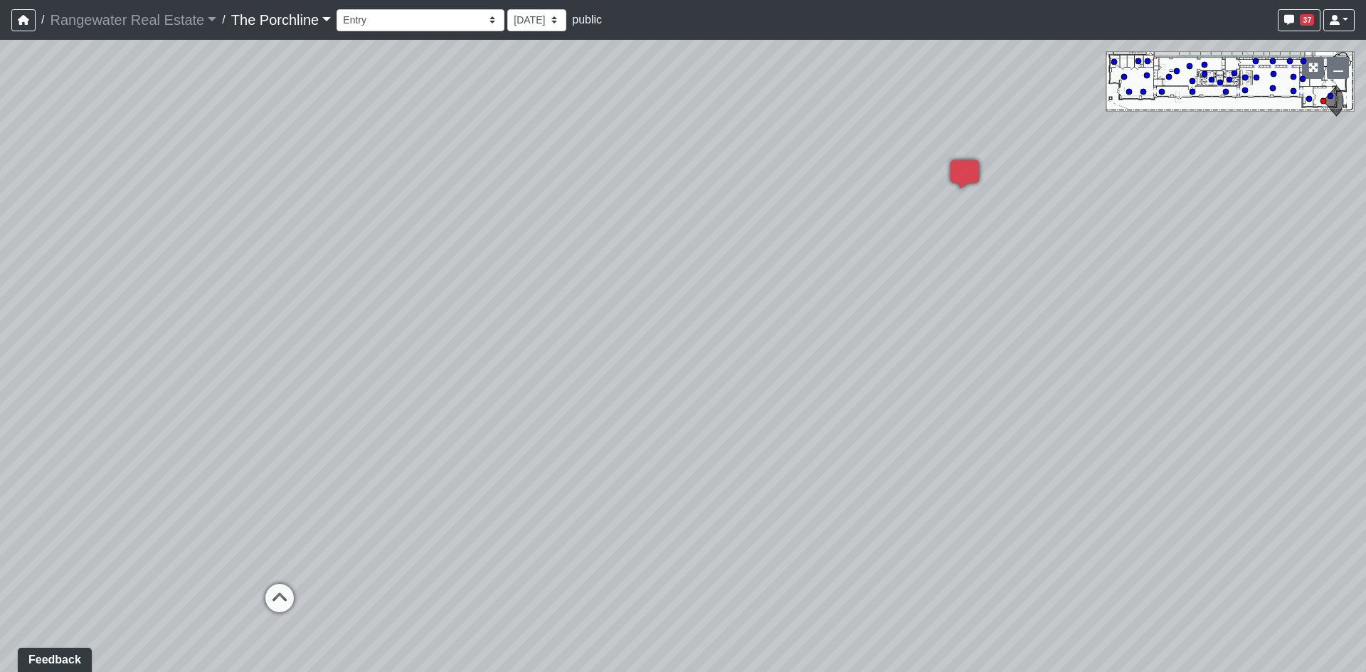
drag, startPoint x: 314, startPoint y: 249, endPoint x: 761, endPoint y: 236, distance: 447.8
click at [761, 236] on div "Loading... Seating Loading... Mailroom Entry Loading... Lounge Entry Loading...…" at bounding box center [683, 356] width 1366 height 633
drag, startPoint x: 450, startPoint y: 260, endPoint x: 921, endPoint y: 252, distance: 470.5
click at [921, 252] on div "Loading... Seating Loading... Mailroom Entry Loading... Lounge Entry Loading...…" at bounding box center [683, 356] width 1366 height 633
